Goal: Information Seeking & Learning: Learn about a topic

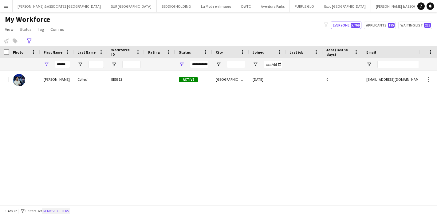
click at [60, 209] on button "Remove filters" at bounding box center [56, 210] width 28 height 7
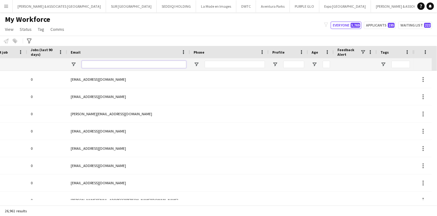
click at [137, 65] on input "Email Filter Input" at bounding box center [134, 64] width 105 height 7
paste input "**********"
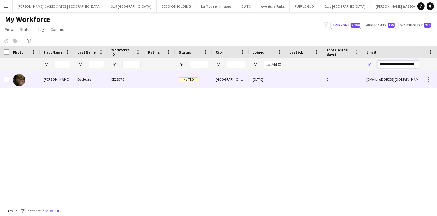
type input "**********"
click at [95, 78] on div "Badelles" at bounding box center [91, 79] width 34 height 17
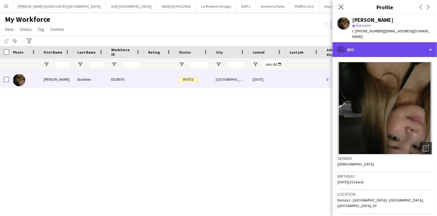
click at [384, 48] on div "profile Bio" at bounding box center [385, 49] width 105 height 15
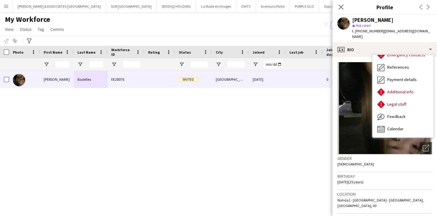
click at [277, 138] on div "Dubai [DATE] 0 [EMAIL_ADDRESS][DOMAIN_NAME] Invited EE28076 [PERSON_NAME]" at bounding box center [209, 135] width 419 height 129
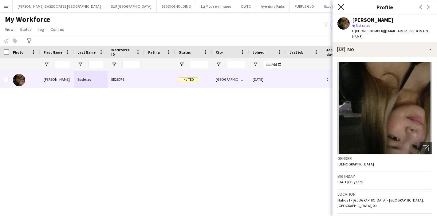
click at [339, 5] on icon at bounding box center [341, 7] width 6 height 6
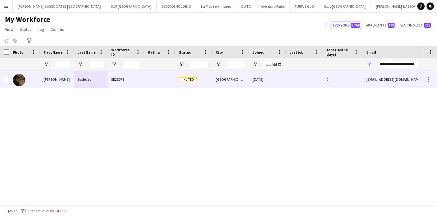
click at [160, 82] on div at bounding box center [160, 79] width 31 height 17
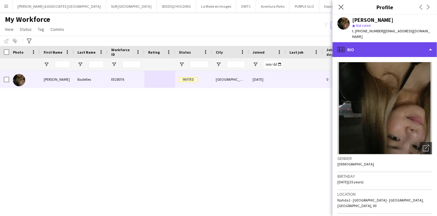
click at [421, 42] on div "profile Bio" at bounding box center [385, 49] width 105 height 15
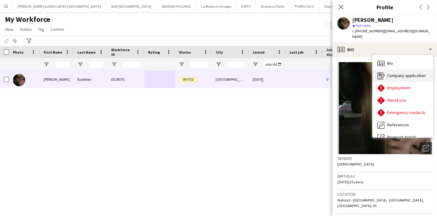
click at [408, 73] on span "Company application" at bounding box center [407, 76] width 38 height 6
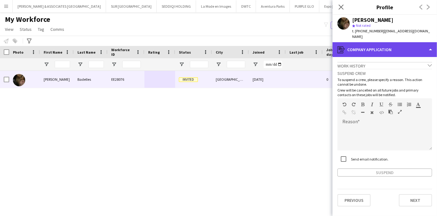
click at [397, 46] on div "register Company application" at bounding box center [385, 49] width 105 height 15
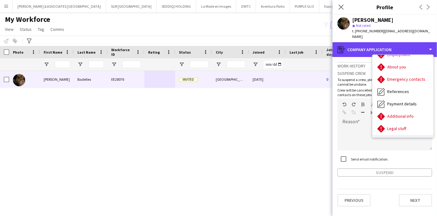
scroll to position [58, 0]
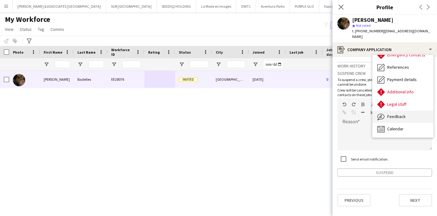
click at [401, 114] on span "Feedback" at bounding box center [397, 117] width 18 height 6
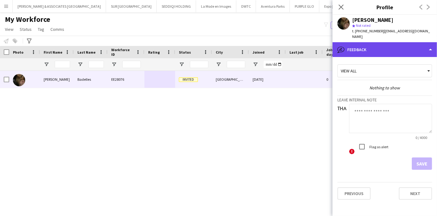
click at [401, 43] on div "bubble-pencil Feedback" at bounding box center [385, 49] width 105 height 15
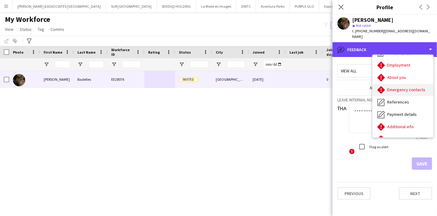
scroll to position [0, 0]
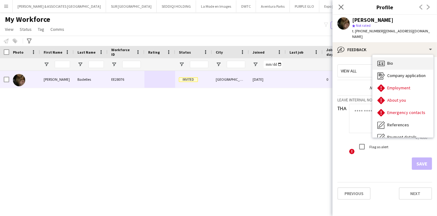
click at [400, 57] on div "Bio Bio" at bounding box center [403, 63] width 61 height 12
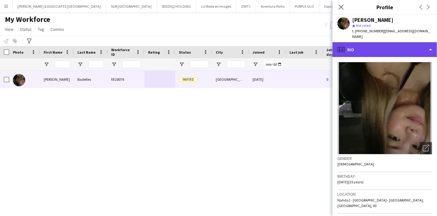
click at [410, 50] on div "profile Bio" at bounding box center [385, 49] width 105 height 15
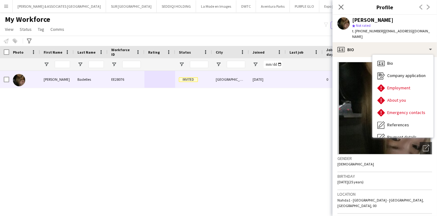
click at [334, 110] on app-crew-profile-bio "Open photos pop-in Gender [DEMOGRAPHIC_DATA] Birthday [DEMOGRAPHIC_DATA] (25 ye…" at bounding box center [385, 136] width 105 height 159
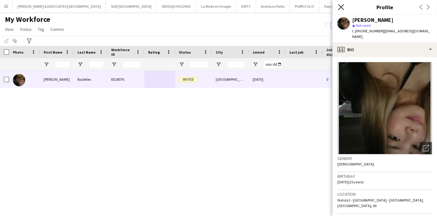
click at [342, 8] on icon "Close pop-in" at bounding box center [341, 7] width 6 height 6
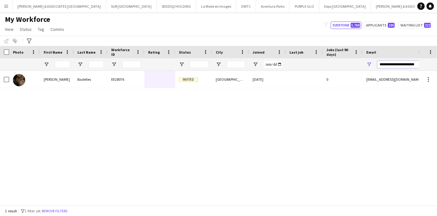
click at [390, 63] on input "**********" at bounding box center [430, 64] width 105 height 7
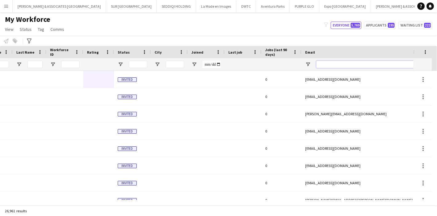
scroll to position [0, 103]
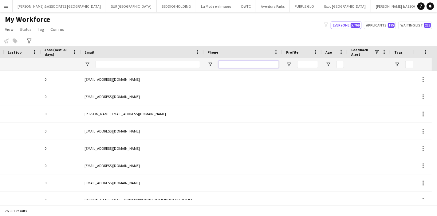
click at [234, 64] on input "Phone Filter Input" at bounding box center [249, 64] width 60 height 7
paste input "**********"
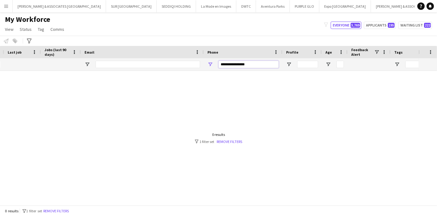
click at [240, 65] on input "**********" at bounding box center [249, 64] width 60 height 7
click at [234, 64] on input "**********" at bounding box center [249, 64] width 60 height 7
click at [229, 64] on input "**********" at bounding box center [249, 64] width 60 height 7
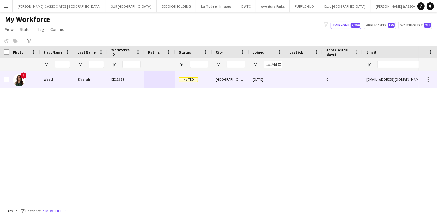
type input "**********"
click at [39, 80] on div "!" at bounding box center [24, 79] width 31 height 17
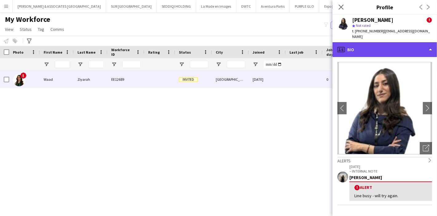
click at [408, 46] on div "profile Bio" at bounding box center [385, 49] width 105 height 15
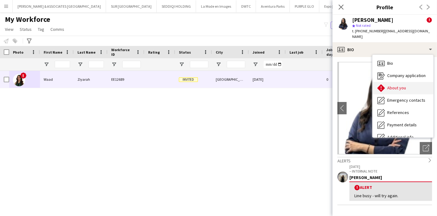
click at [408, 82] on div "About you About you" at bounding box center [403, 88] width 61 height 12
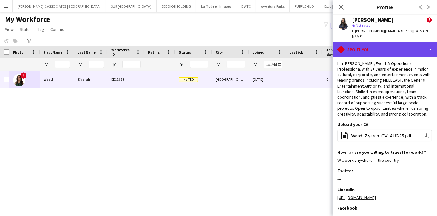
click at [399, 50] on div "rhombus-alert About you" at bounding box center [385, 49] width 105 height 15
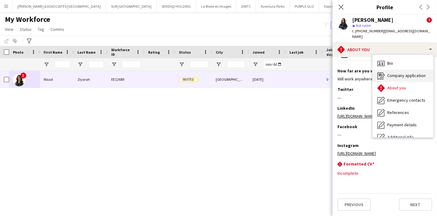
click at [409, 73] on span "Company application" at bounding box center [407, 76] width 38 height 6
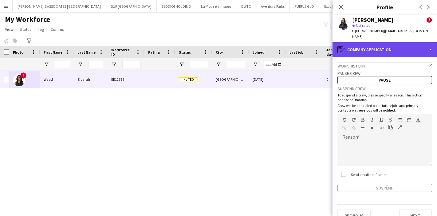
click at [409, 42] on div "register Company application" at bounding box center [385, 49] width 105 height 15
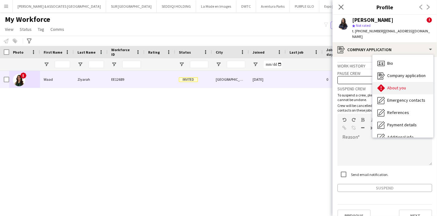
click at [410, 84] on div "About you About you" at bounding box center [403, 88] width 61 height 12
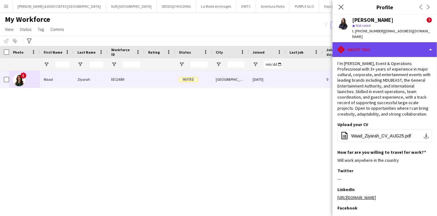
click at [430, 42] on div "rhombus-alert About you" at bounding box center [385, 49] width 105 height 15
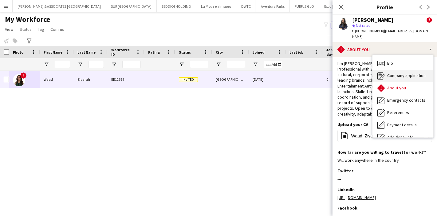
click at [411, 73] on span "Company application" at bounding box center [407, 76] width 38 height 6
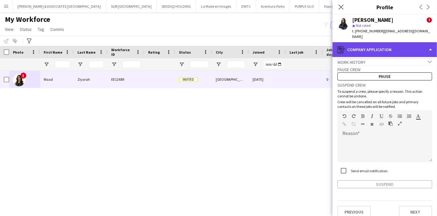
click at [407, 46] on div "register Company application" at bounding box center [385, 49] width 105 height 15
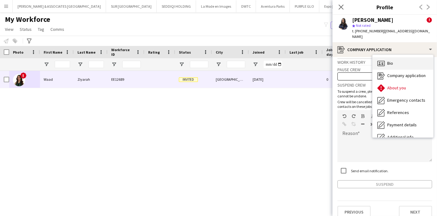
click at [393, 60] on span "Bio" at bounding box center [391, 63] width 6 height 6
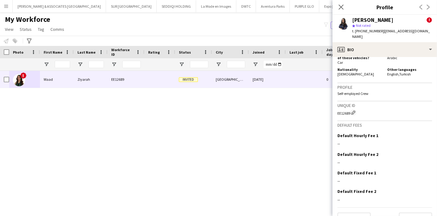
click at [213, 118] on div "[GEOGRAPHIC_DATA] [DATE] 0 [EMAIL_ADDRESS][DOMAIN_NAME] Invited EE12689 Ziyarah…" at bounding box center [209, 135] width 419 height 129
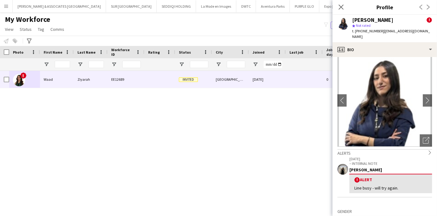
scroll to position [0, 0]
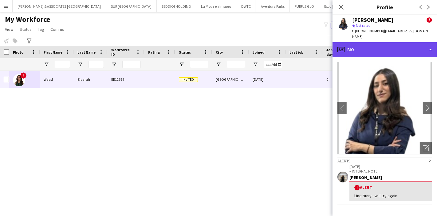
click at [413, 44] on div "profile Bio" at bounding box center [385, 49] width 105 height 15
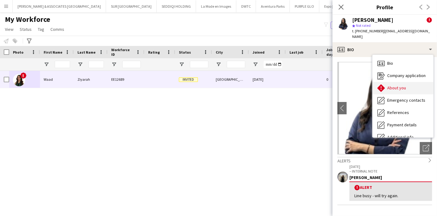
click at [412, 82] on div "About you About you" at bounding box center [403, 88] width 61 height 12
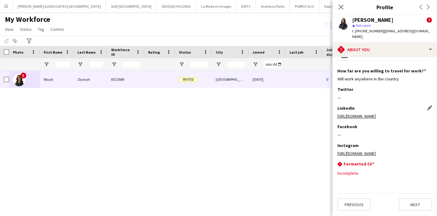
scroll to position [112, 0]
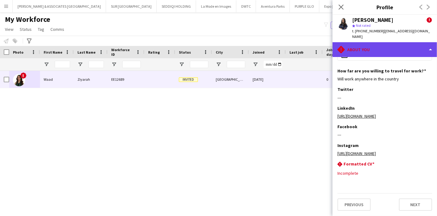
click at [402, 47] on div "rhombus-alert About you" at bounding box center [385, 49] width 105 height 15
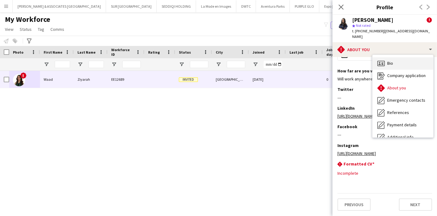
click at [400, 59] on div "Bio Bio" at bounding box center [403, 63] width 61 height 12
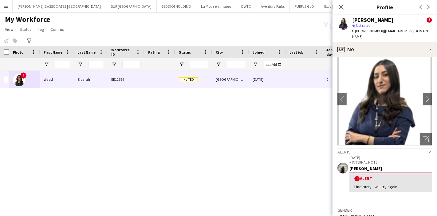
scroll to position [0, 0]
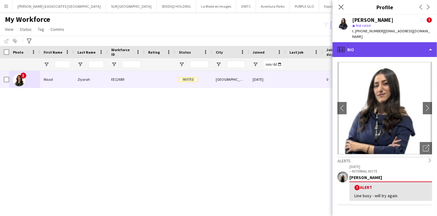
click at [412, 45] on div "profile Bio" at bounding box center [385, 49] width 105 height 15
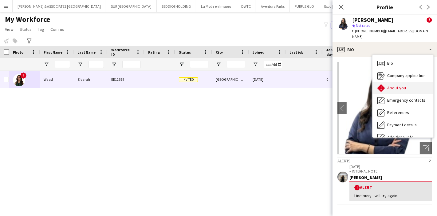
click at [414, 82] on div "About you About you" at bounding box center [403, 88] width 61 height 12
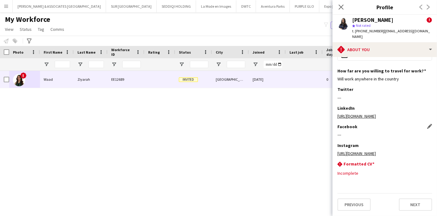
scroll to position [112, 0]
click at [154, 101] on div "[GEOGRAPHIC_DATA] [DATE] 0 [EMAIL_ADDRESS][DOMAIN_NAME] Invited EE12689 Ziyarah…" at bounding box center [209, 135] width 419 height 129
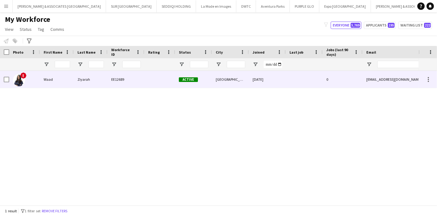
click at [37, 80] on div "!" at bounding box center [24, 79] width 31 height 17
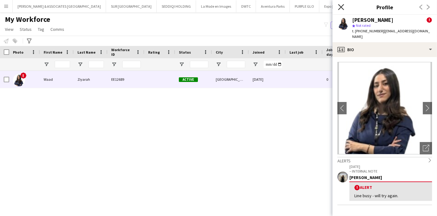
click at [341, 6] on icon "Close pop-in" at bounding box center [341, 7] width 6 height 6
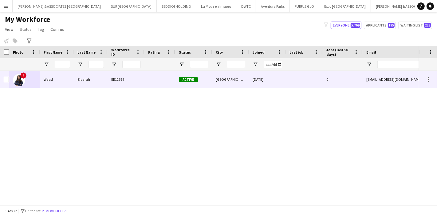
click at [135, 78] on div "EE12689" at bounding box center [126, 79] width 37 height 17
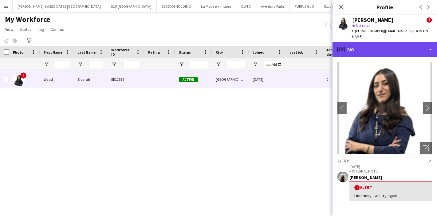
click at [411, 42] on div "profile Bio" at bounding box center [385, 49] width 105 height 15
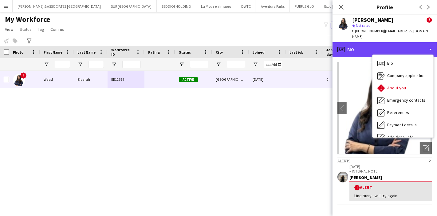
scroll to position [45, 0]
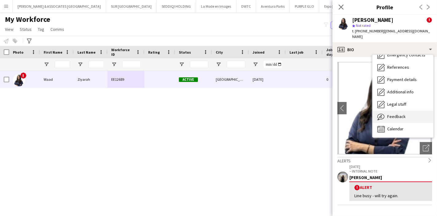
click at [401, 114] on span "Feedback" at bounding box center [397, 117] width 18 height 6
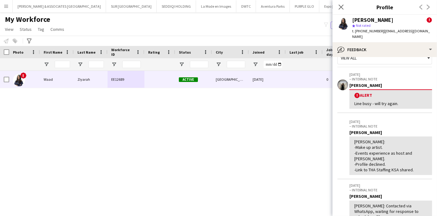
scroll to position [0, 0]
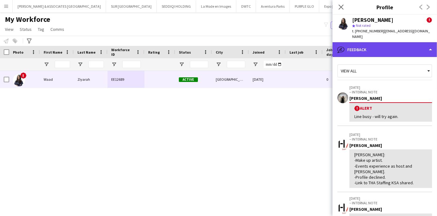
click at [398, 43] on div "bubble-pencil Feedback" at bounding box center [385, 49] width 105 height 15
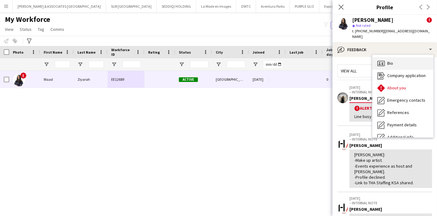
click at [399, 59] on div "Bio Bio" at bounding box center [403, 63] width 61 height 12
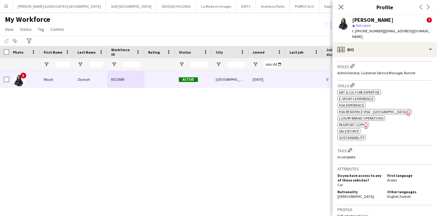
scroll to position [239, 0]
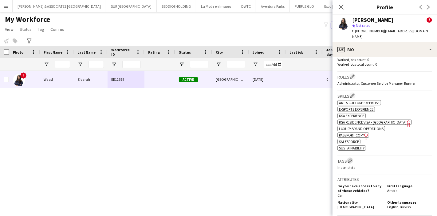
click at [352, 158] on app-icon "Edit crew company tags" at bounding box center [350, 160] width 4 height 4
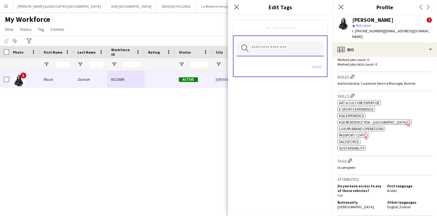
click at [278, 47] on input "text" at bounding box center [280, 48] width 87 height 15
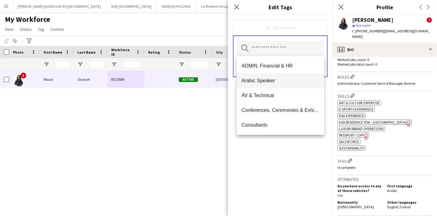
click at [276, 79] on span "Arabic Speaker" at bounding box center [281, 81] width 78 height 6
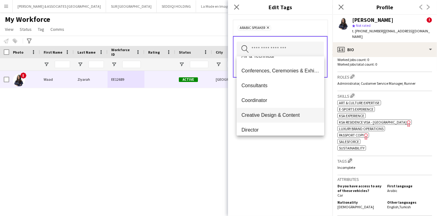
scroll to position [34, 0]
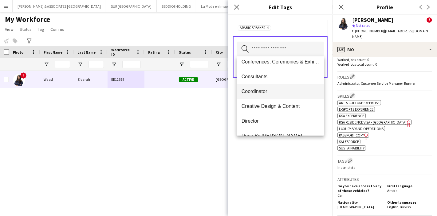
click at [275, 92] on span "Coordinator" at bounding box center [281, 91] width 78 height 6
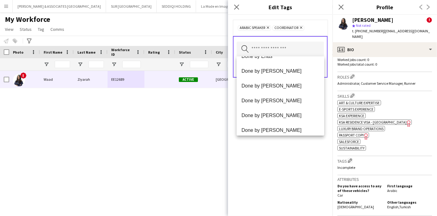
scroll to position [171, 0]
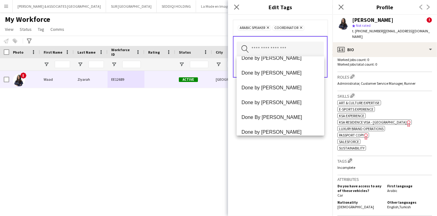
click at [281, 153] on div "Arabic Speaker Remove Coordinator Remove Search by tag name Save" at bounding box center [280, 115] width 105 height 201
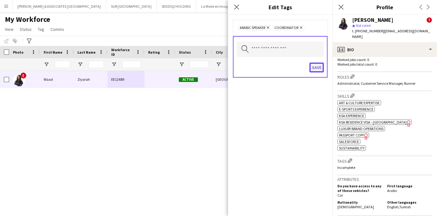
click at [317, 67] on button "Save" at bounding box center [317, 67] width 14 height 10
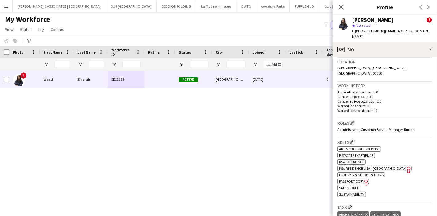
scroll to position [273, 0]
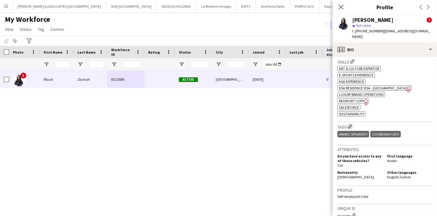
click at [352, 124] on app-icon "Edit crew company tags" at bounding box center [350, 126] width 4 height 4
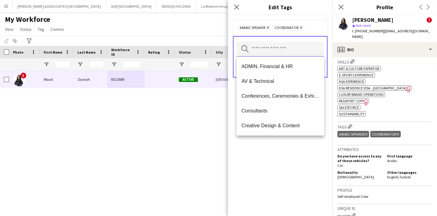
click at [270, 45] on input "text" at bounding box center [280, 49] width 87 height 15
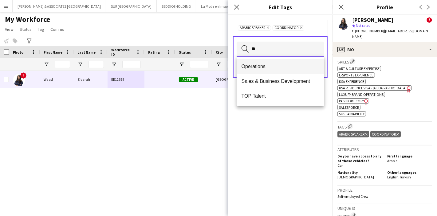
type input "**"
click at [269, 65] on span "Operations" at bounding box center [281, 66] width 78 height 6
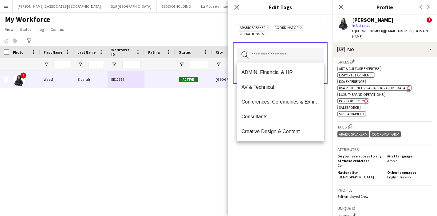
click at [267, 162] on div "Arabic Speaker Remove Coordinator Remove Operations Remove Search by tag name S…" at bounding box center [280, 115] width 105 height 201
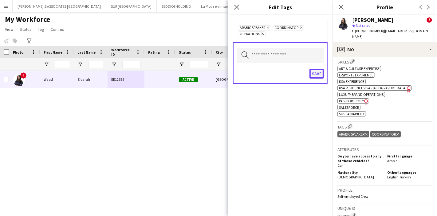
click at [317, 72] on button "Save" at bounding box center [317, 74] width 14 height 10
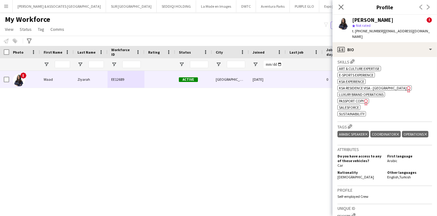
click at [268, 112] on div "! Waad Ziyarah EE12689 Active Riyadh 19-05-2023 0 waadmziyarah@gmail.com" at bounding box center [209, 135] width 419 height 129
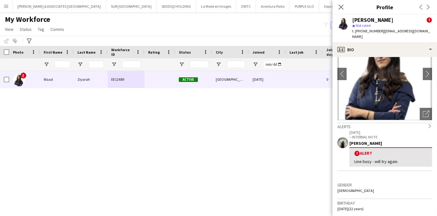
scroll to position [0, 0]
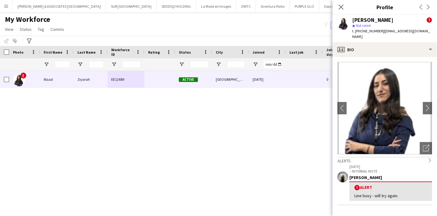
click at [392, 109] on img at bounding box center [385, 108] width 95 height 92
click at [377, 100] on img at bounding box center [385, 108] width 95 height 92
click at [425, 145] on icon at bounding box center [427, 147] width 4 height 4
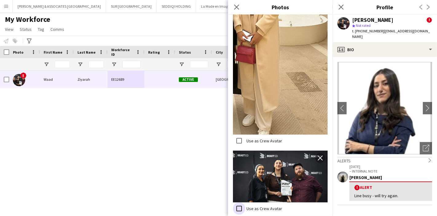
scroll to position [345, 0]
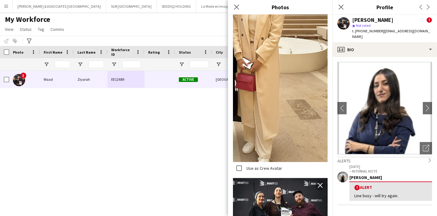
click at [209, 156] on div "! Waad Ziyarah EE12689 Active Riyadh 19-05-2023 0 waadmziyarah@gmail.com" at bounding box center [209, 135] width 419 height 129
click at [237, 4] on icon "Close pop-in" at bounding box center [237, 7] width 6 height 6
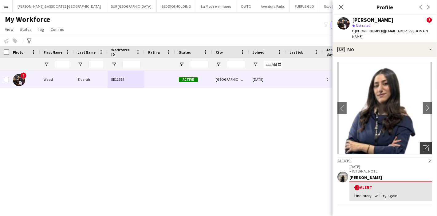
click at [423, 145] on icon "Open photos pop-in" at bounding box center [426, 148] width 6 height 6
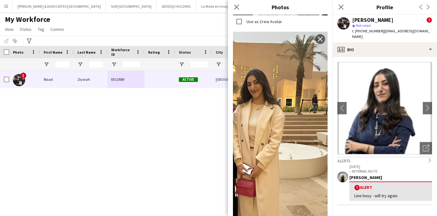
click at [271, 141] on img at bounding box center [280, 150] width 95 height 236
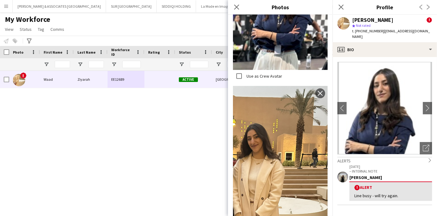
scroll to position [217, 0]
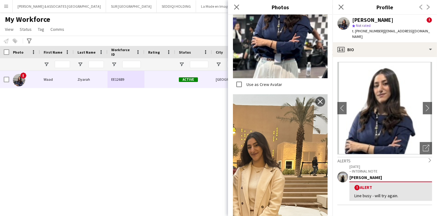
click at [204, 115] on div "! Waad Ziyarah EE12689 Active Riyadh 19-05-2023 0 waadmziyarah@gmail.com" at bounding box center [209, 135] width 419 height 129
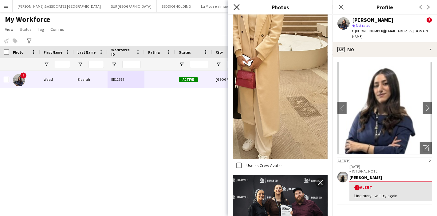
click at [238, 8] on icon at bounding box center [237, 7] width 6 height 6
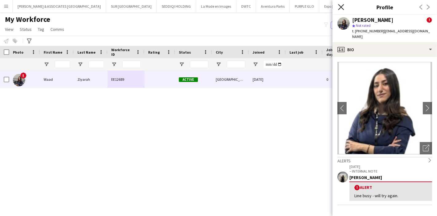
click at [340, 9] on icon "Close pop-in" at bounding box center [341, 7] width 6 height 6
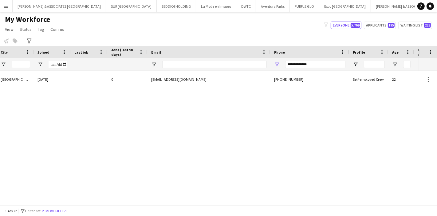
scroll to position [0, 0]
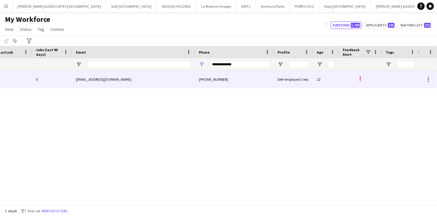
click at [363, 77] on div "!" at bounding box center [360, 79] width 43 height 17
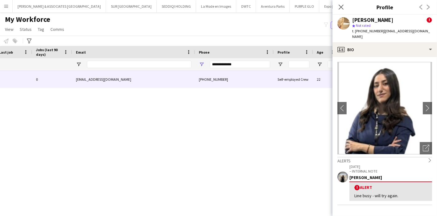
click at [387, 193] on div "Line busy - will try again." at bounding box center [391, 196] width 73 height 6
click at [355, 184] on div "! Alert" at bounding box center [391, 187] width 73 height 6
drag, startPoint x: 353, startPoint y: 188, endPoint x: 417, endPoint y: 188, distance: 64.0
click at [417, 188] on div "! Alert Line busy - will try again." at bounding box center [391, 190] width 83 height 19
click at [344, 173] on app-user-avatar at bounding box center [343, 176] width 11 height 11
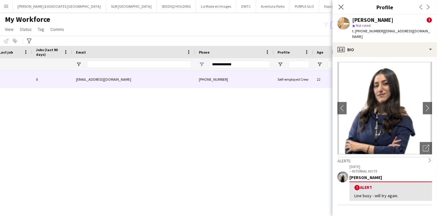
click at [270, 150] on div "Riyadh 19-05-2023 0 waadmziyarah@gmail.com +966553369754 Self-employed Crew 22 !" at bounding box center [209, 135] width 419 height 129
click at [343, 10] on app-icon "Close pop-in" at bounding box center [341, 7] width 9 height 9
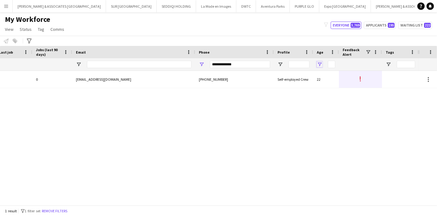
click at [318, 62] on span "Open Filter Menu" at bounding box center [320, 65] width 6 height 6
click at [355, 77] on div "Greater than" at bounding box center [341, 76] width 38 height 5
click at [344, 78] on div "Greater than" at bounding box center [343, 75] width 48 height 7
click at [301, 123] on div "Riyadh 19-05-2023 0 waadmziyarah@gmail.com ! +966553369754 Self-employed Crew 22" at bounding box center [209, 135] width 419 height 129
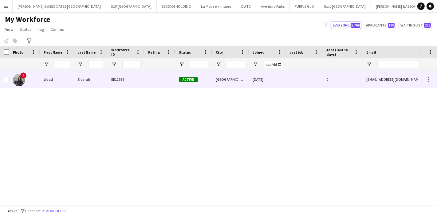
click at [73, 84] on div "Waad" at bounding box center [57, 79] width 34 height 17
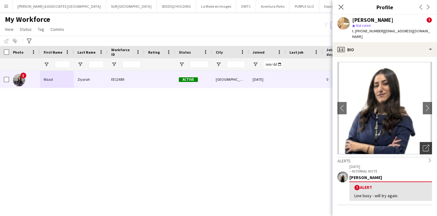
click at [425, 145] on icon at bounding box center [427, 147] width 4 height 4
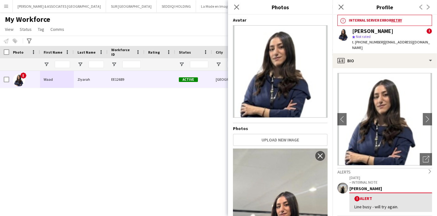
click at [396, 22] on link "Retry" at bounding box center [397, 20] width 11 height 5
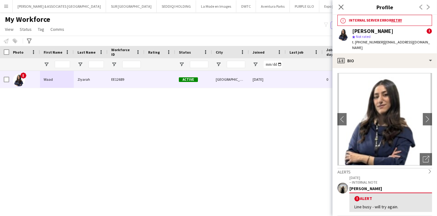
click at [400, 20] on link "Retry" at bounding box center [397, 20] width 11 height 5
click at [242, 151] on div "Riyadh 19-05-2023 0 waadmziyarah@gmail.com Active EE12689 Ziyarah Waad !" at bounding box center [209, 135] width 419 height 129
click at [341, 5] on icon "Close pop-in" at bounding box center [341, 7] width 6 height 6
